Goal: Transaction & Acquisition: Purchase product/service

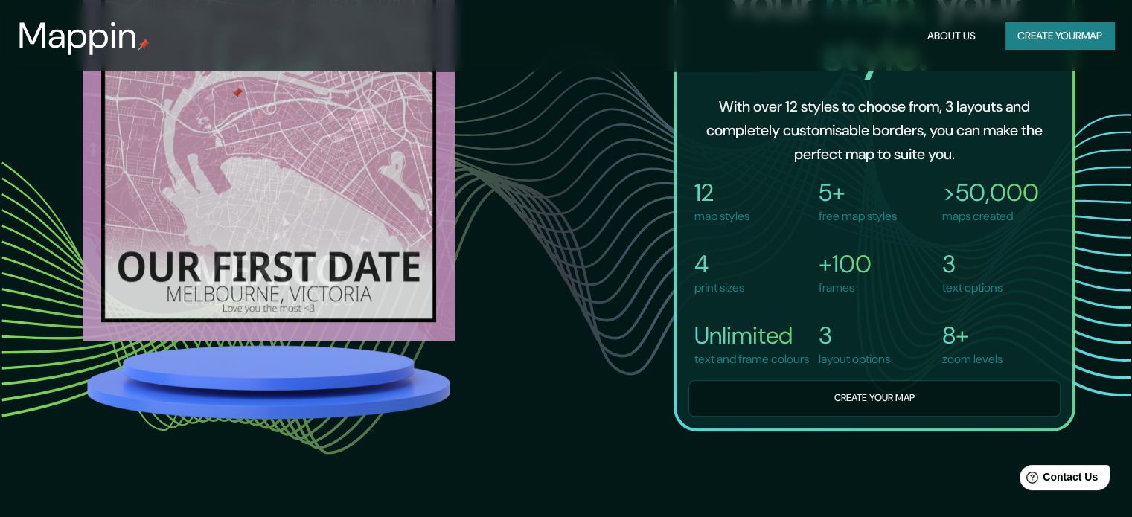
scroll to position [1076, 0]
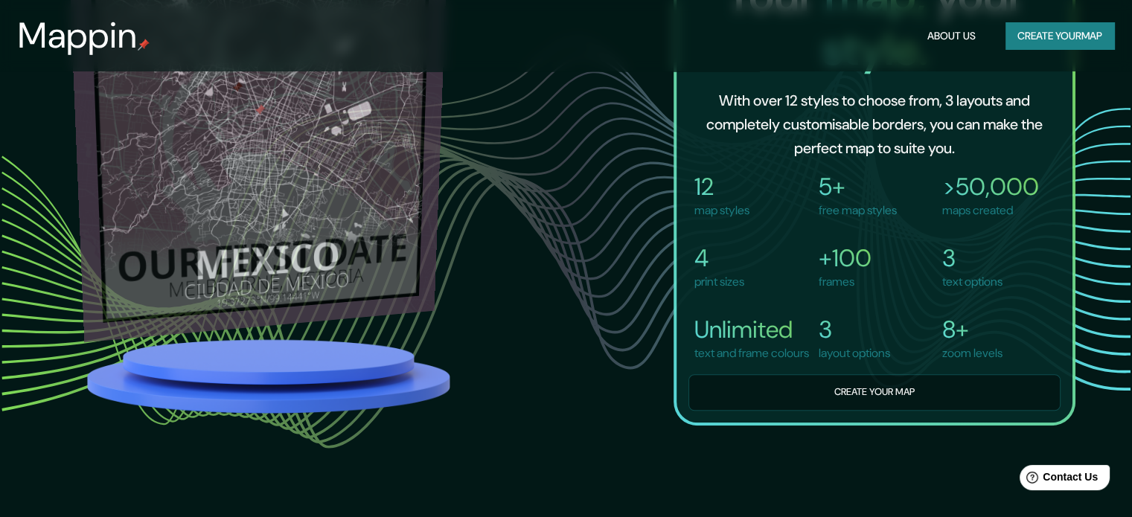
click at [390, 232] on img at bounding box center [257, 147] width 379 height 389
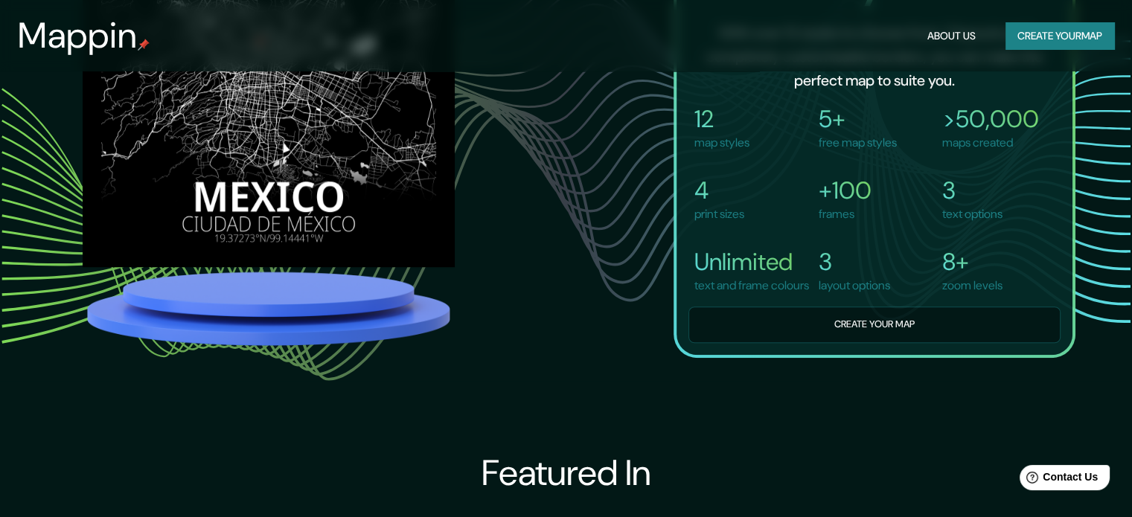
scroll to position [1151, 0]
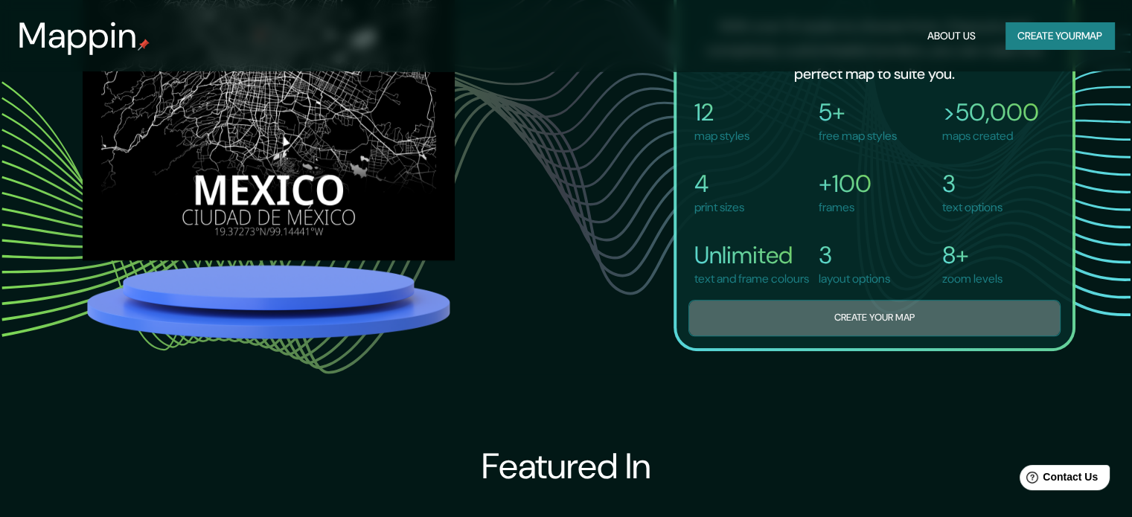
click at [784, 318] on button "Create your map" at bounding box center [875, 318] width 372 height 36
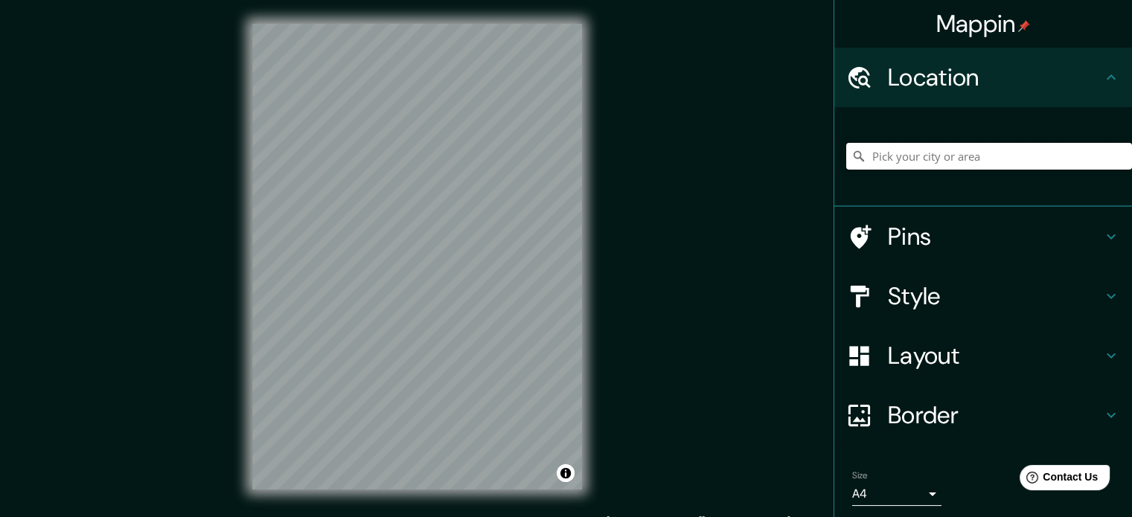
click at [861, 160] on input "Pick your city or area" at bounding box center [989, 156] width 286 height 27
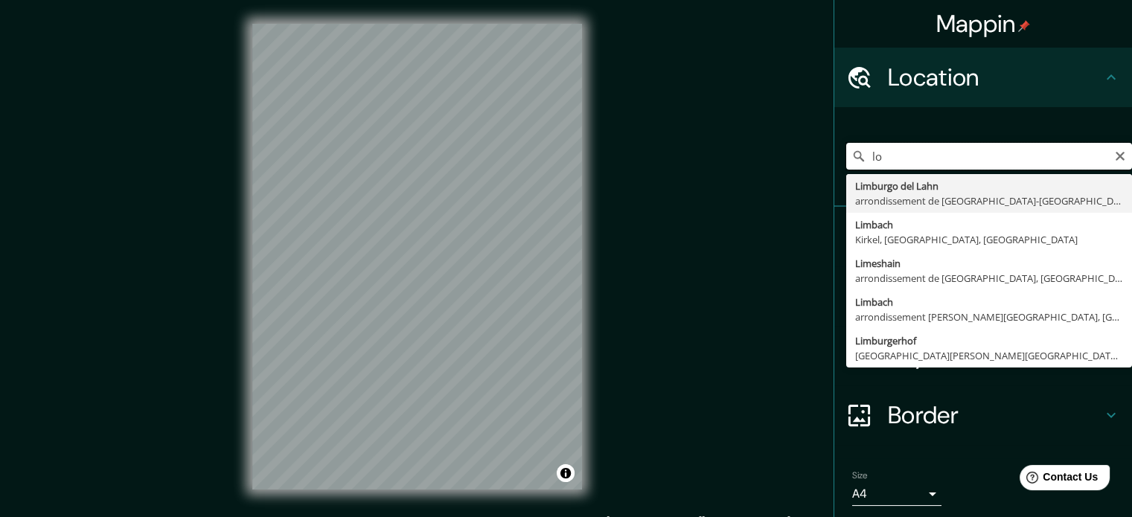
type input "l"
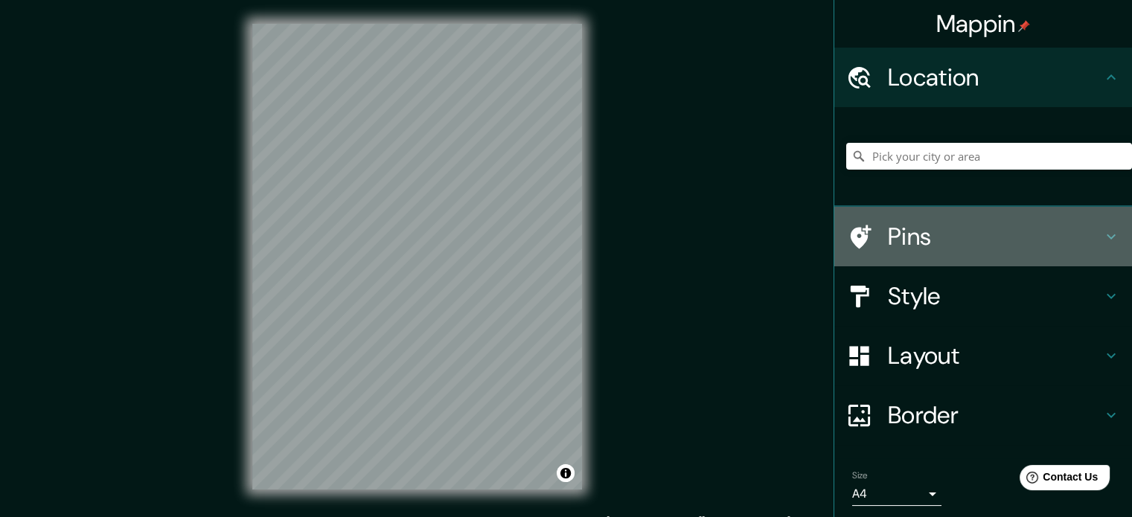
click at [905, 241] on h4 "Pins" at bounding box center [995, 237] width 214 height 30
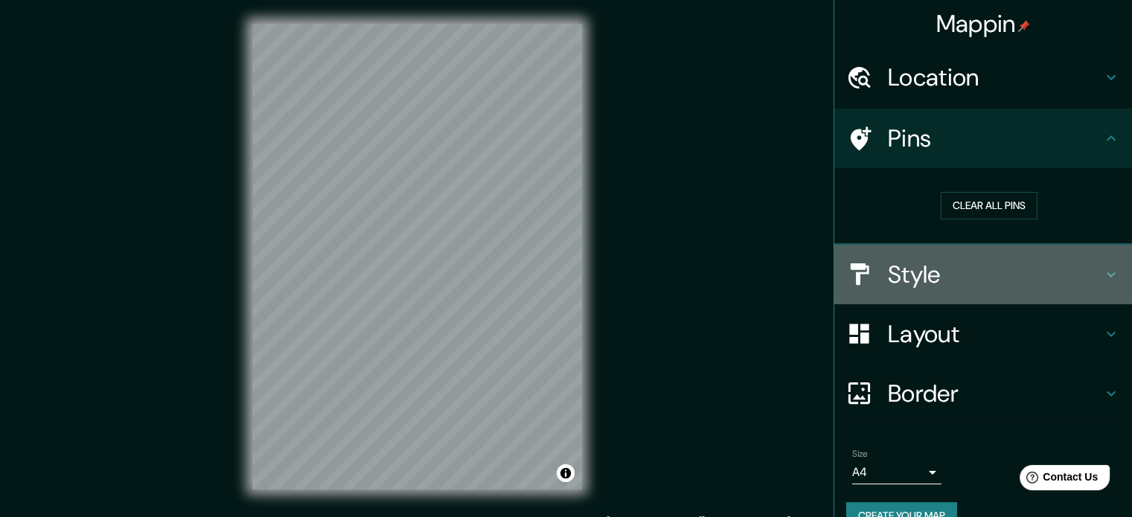
click at [888, 263] on h4 "Style" at bounding box center [995, 275] width 214 height 30
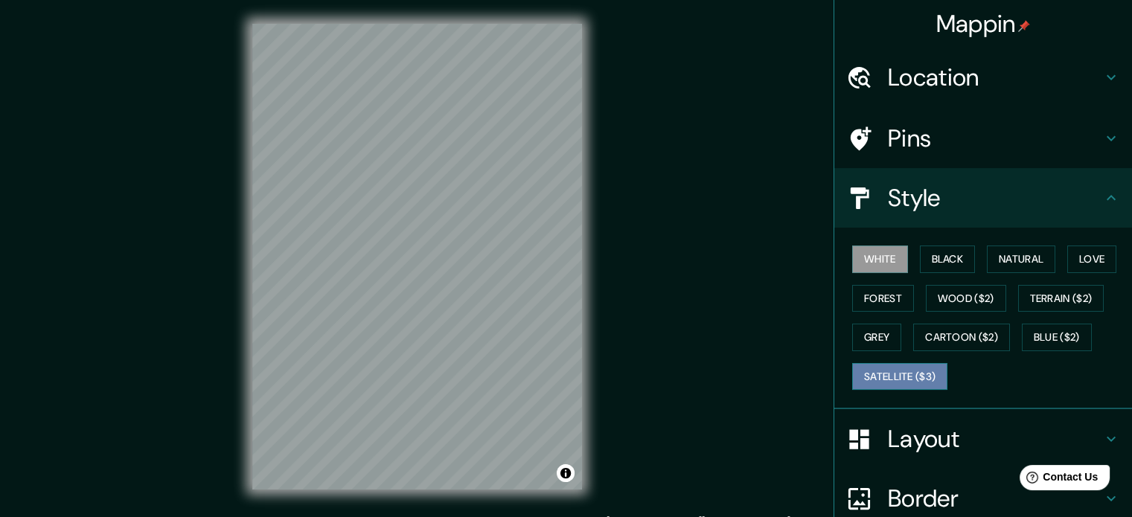
click at [899, 366] on button "Satellite ($3)" at bounding box center [899, 377] width 95 height 28
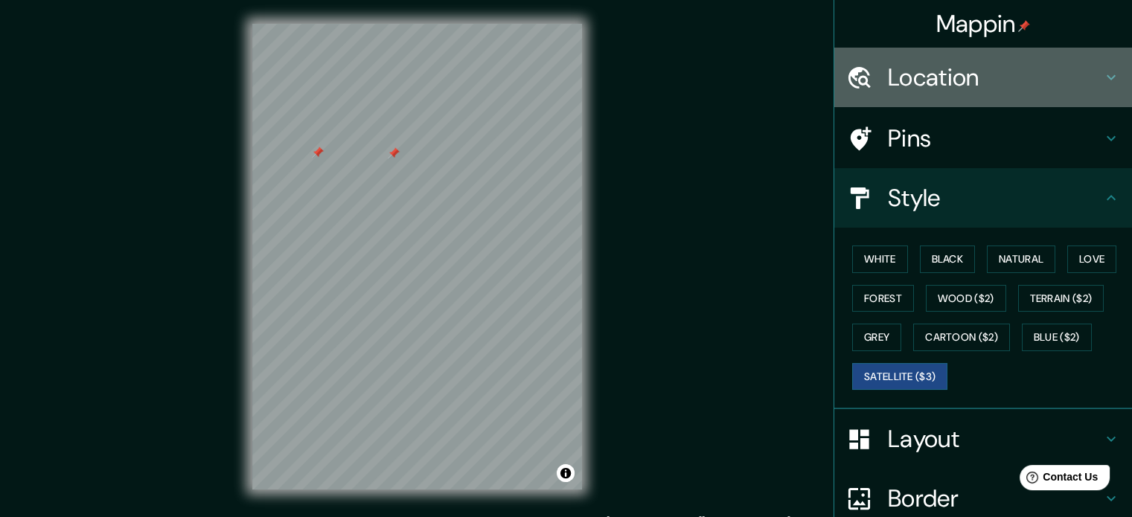
click at [959, 89] on h4 "Location" at bounding box center [995, 78] width 214 height 30
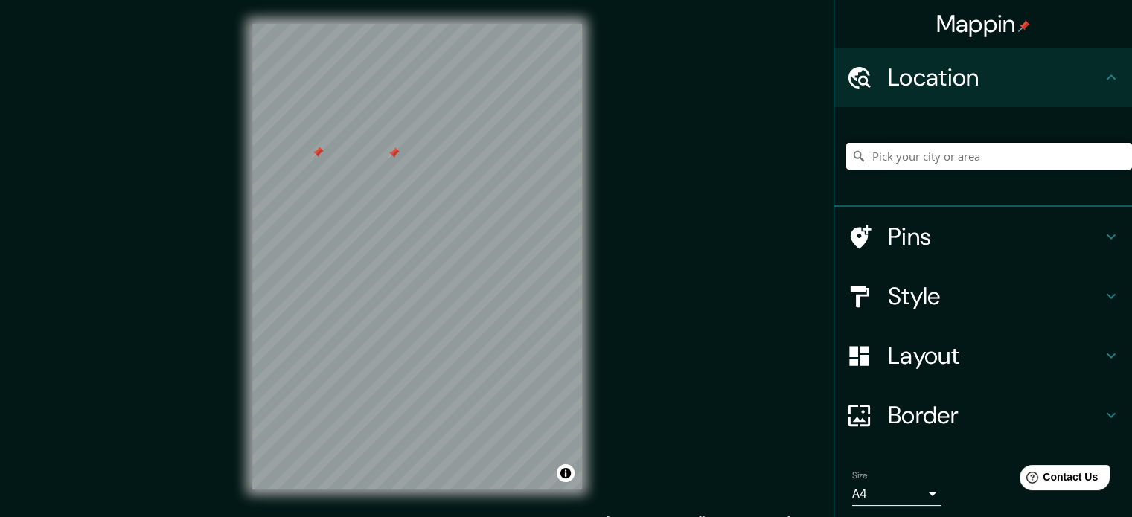
click at [951, 166] on input "Pick your city or area" at bounding box center [989, 156] width 286 height 27
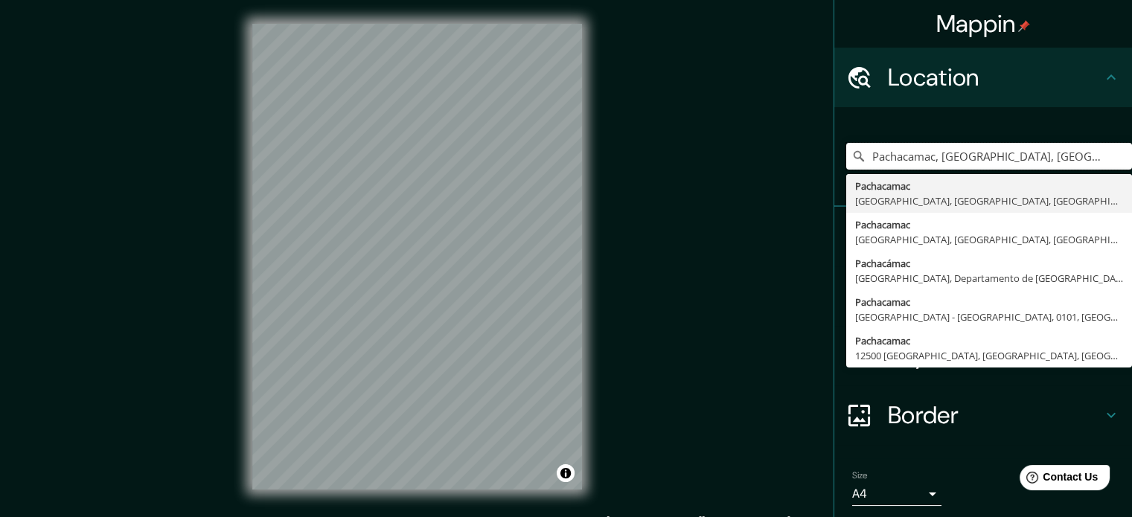
type input "Pachacamac, [GEOGRAPHIC_DATA], [GEOGRAPHIC_DATA], [GEOGRAPHIC_DATA]"
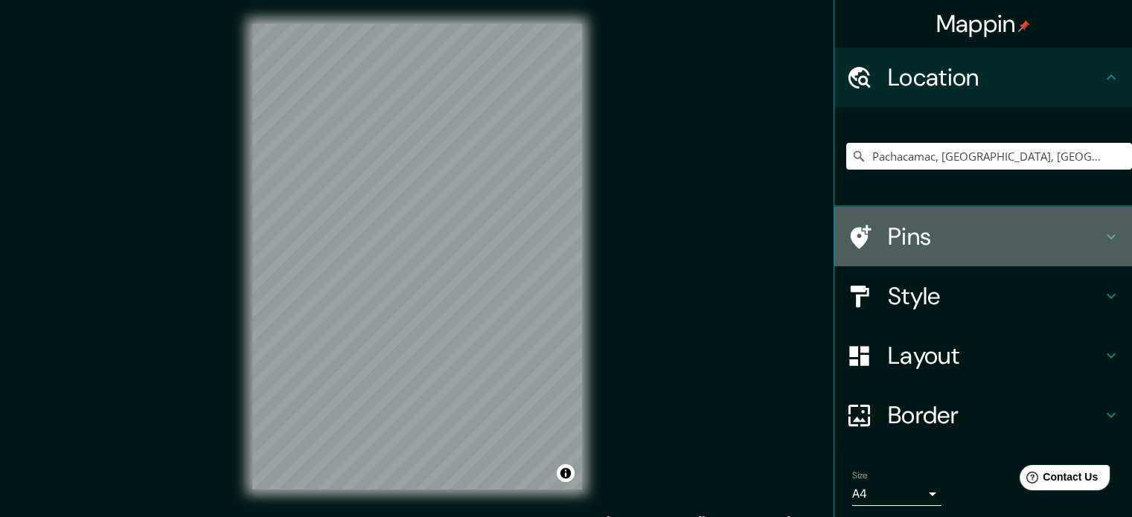
click at [888, 223] on h4 "Pins" at bounding box center [995, 237] width 214 height 30
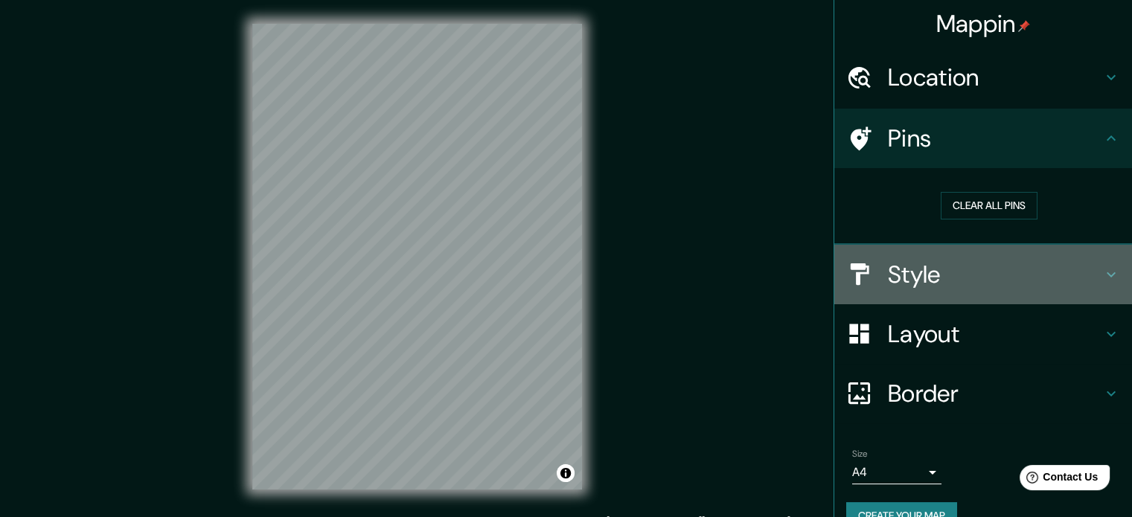
click at [890, 266] on h4 "Style" at bounding box center [995, 275] width 214 height 30
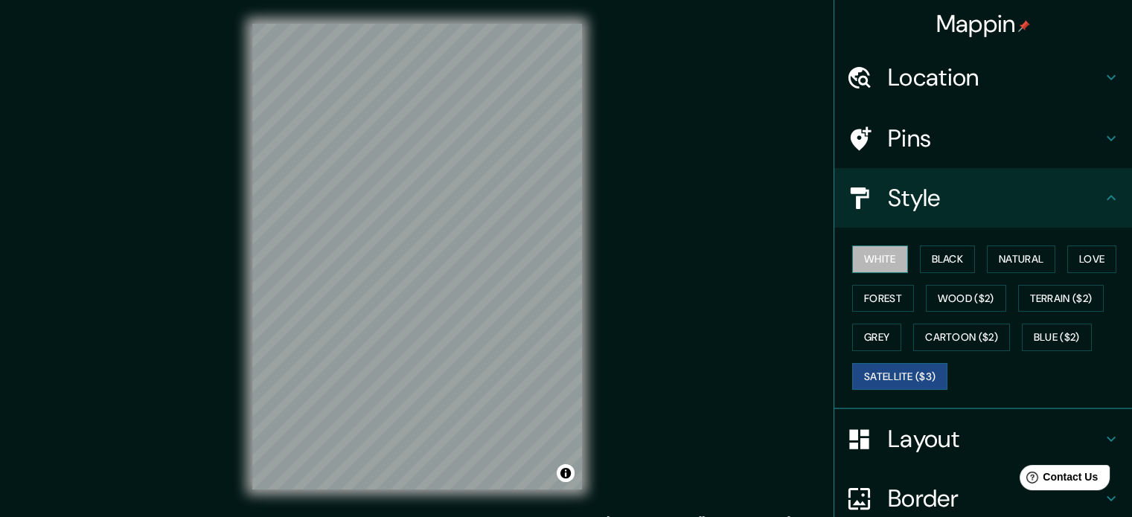
click at [889, 270] on button "White" at bounding box center [880, 260] width 56 height 28
click at [651, 227] on div "Mappin Location [GEOGRAPHIC_DATA], [GEOGRAPHIC_DATA], [GEOGRAPHIC_DATA], [GEOGR…" at bounding box center [566, 268] width 1132 height 537
